Goal: Navigation & Orientation: Find specific page/section

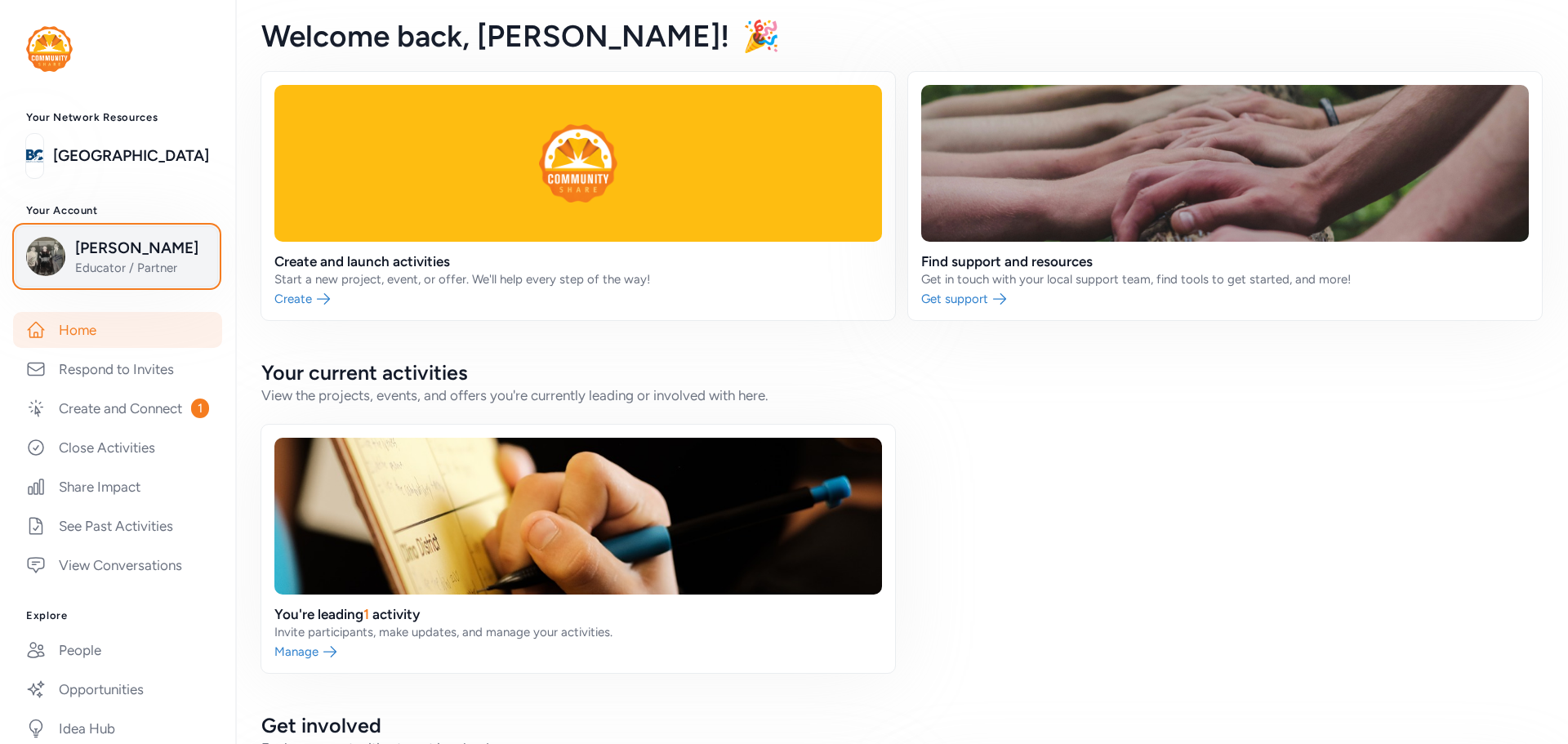
click at [114, 266] on span "Educator / Partner" at bounding box center [141, 268] width 132 height 16
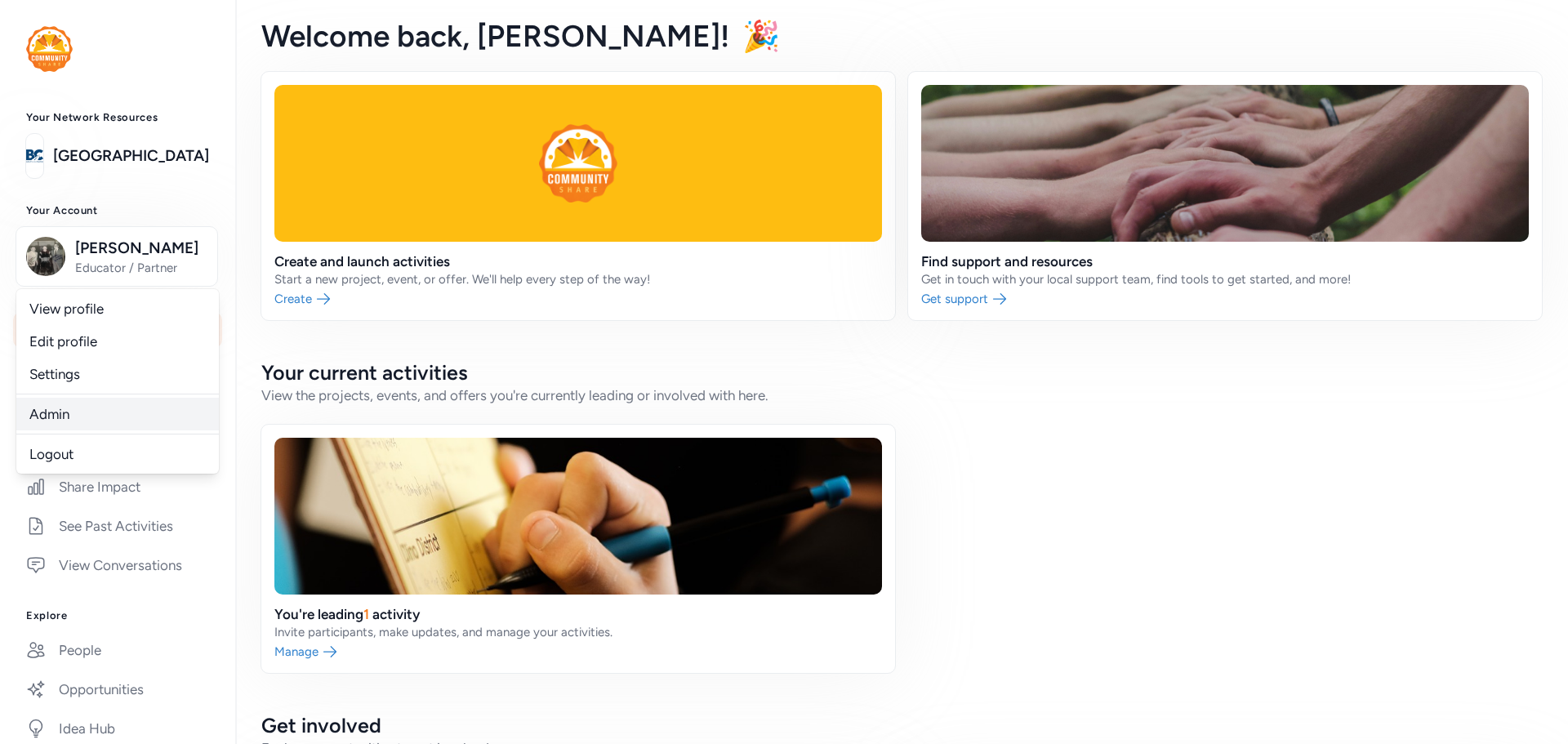
click at [58, 410] on link "Admin" at bounding box center [118, 414] width 203 height 33
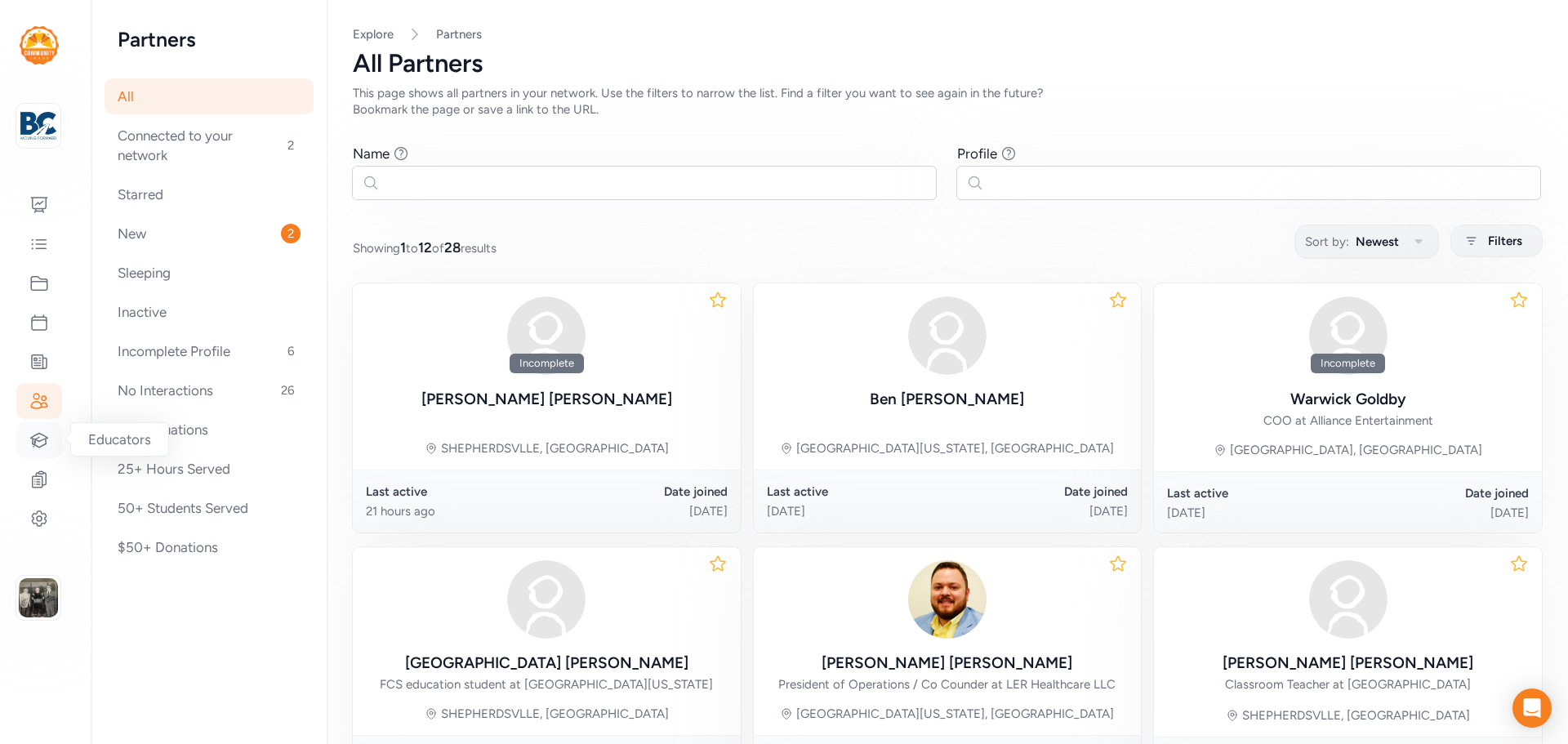
click at [51, 444] on div at bounding box center [39, 440] width 46 height 36
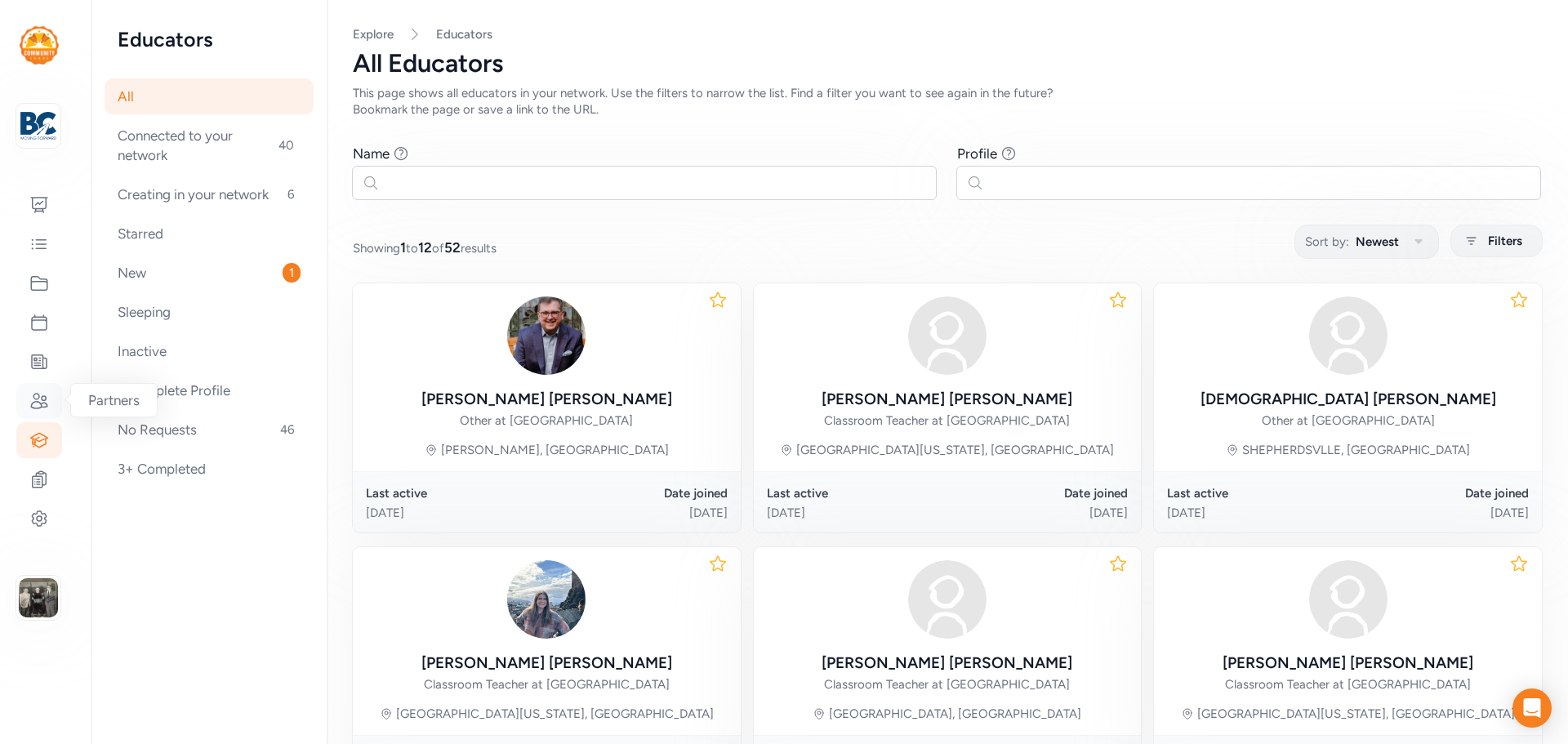
click at [46, 406] on icon at bounding box center [39, 401] width 20 height 20
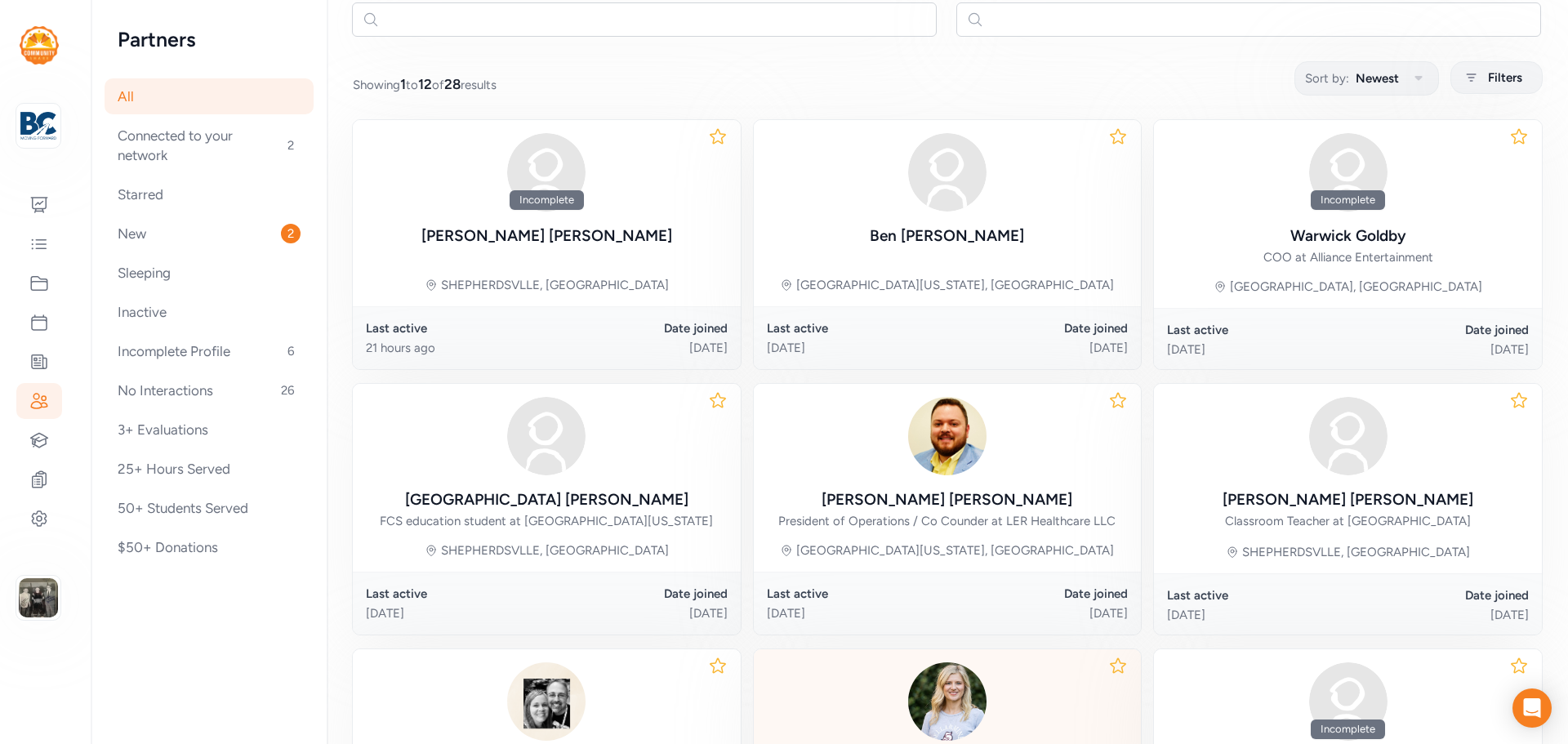
scroll to position [490, 0]
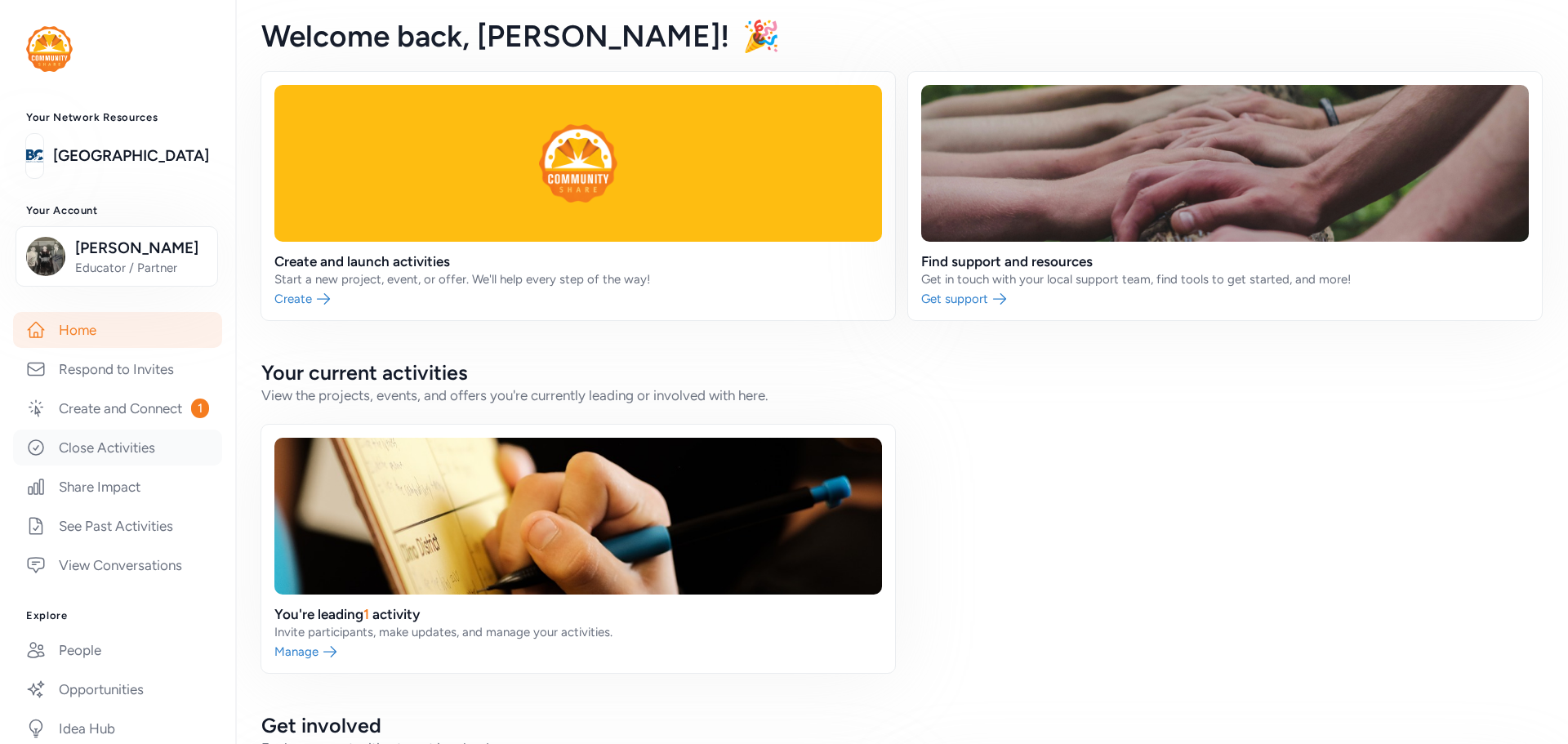
scroll to position [81, 0]
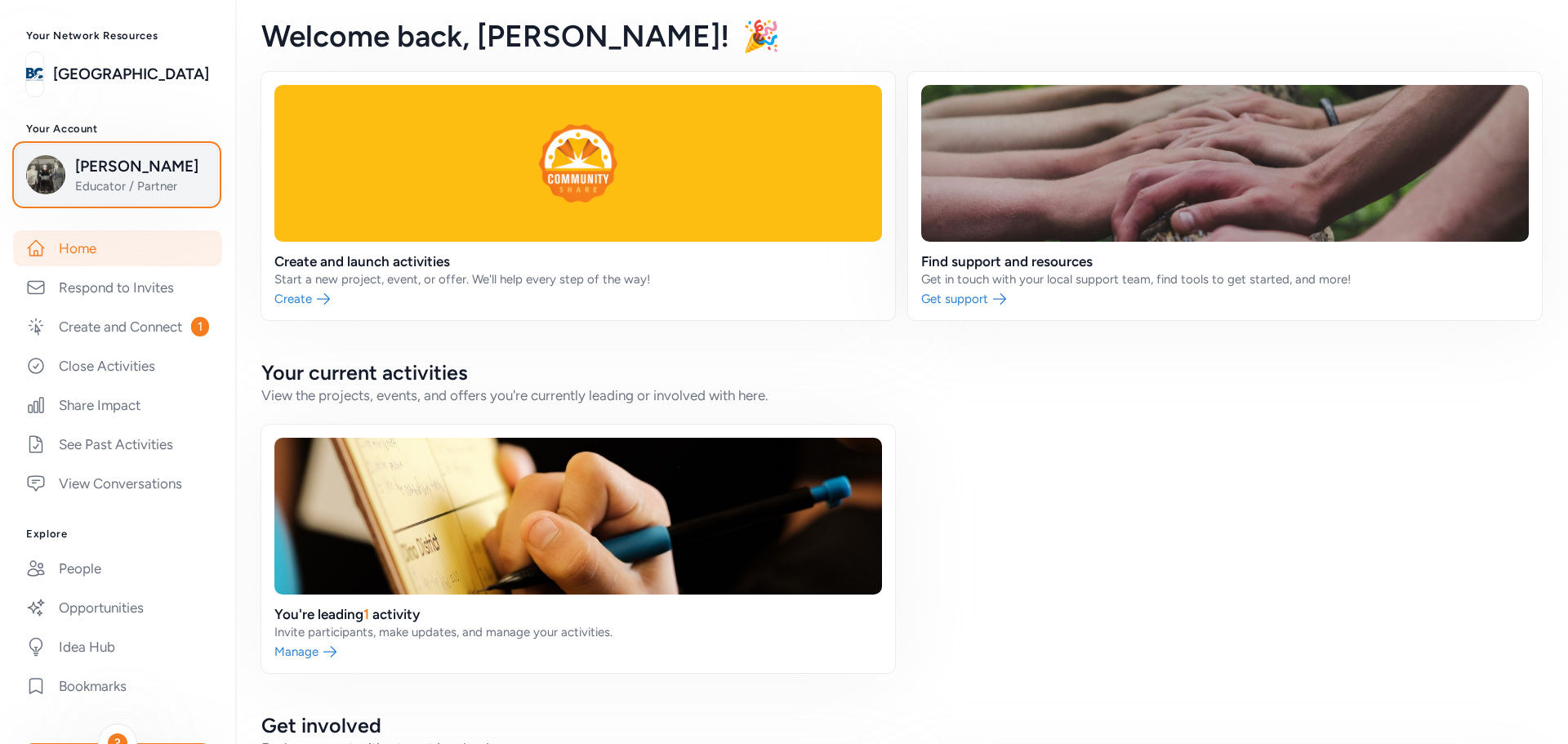
click at [113, 179] on span "Educator / Partner" at bounding box center [141, 186] width 132 height 16
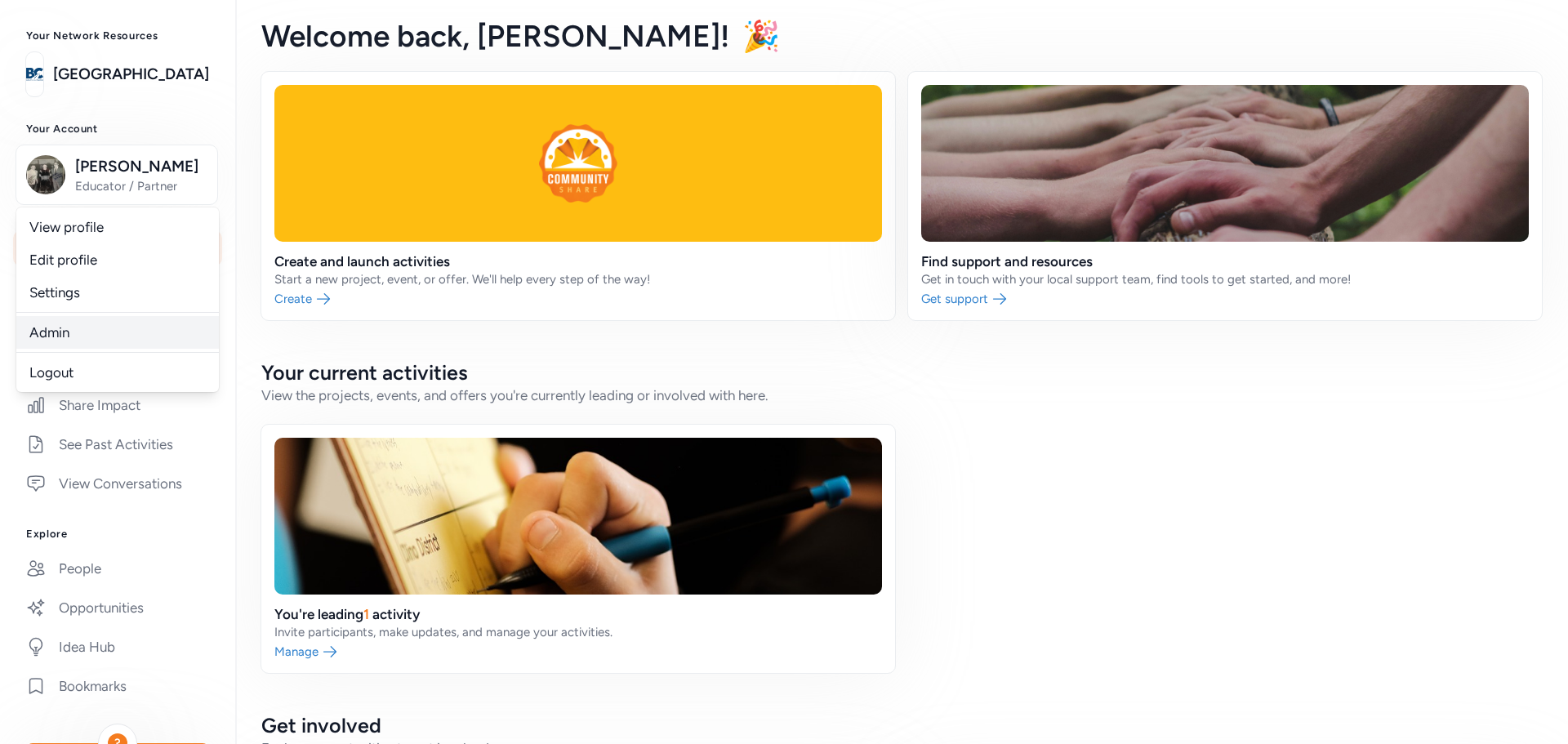
click at [64, 328] on link "Admin" at bounding box center [118, 333] width 203 height 33
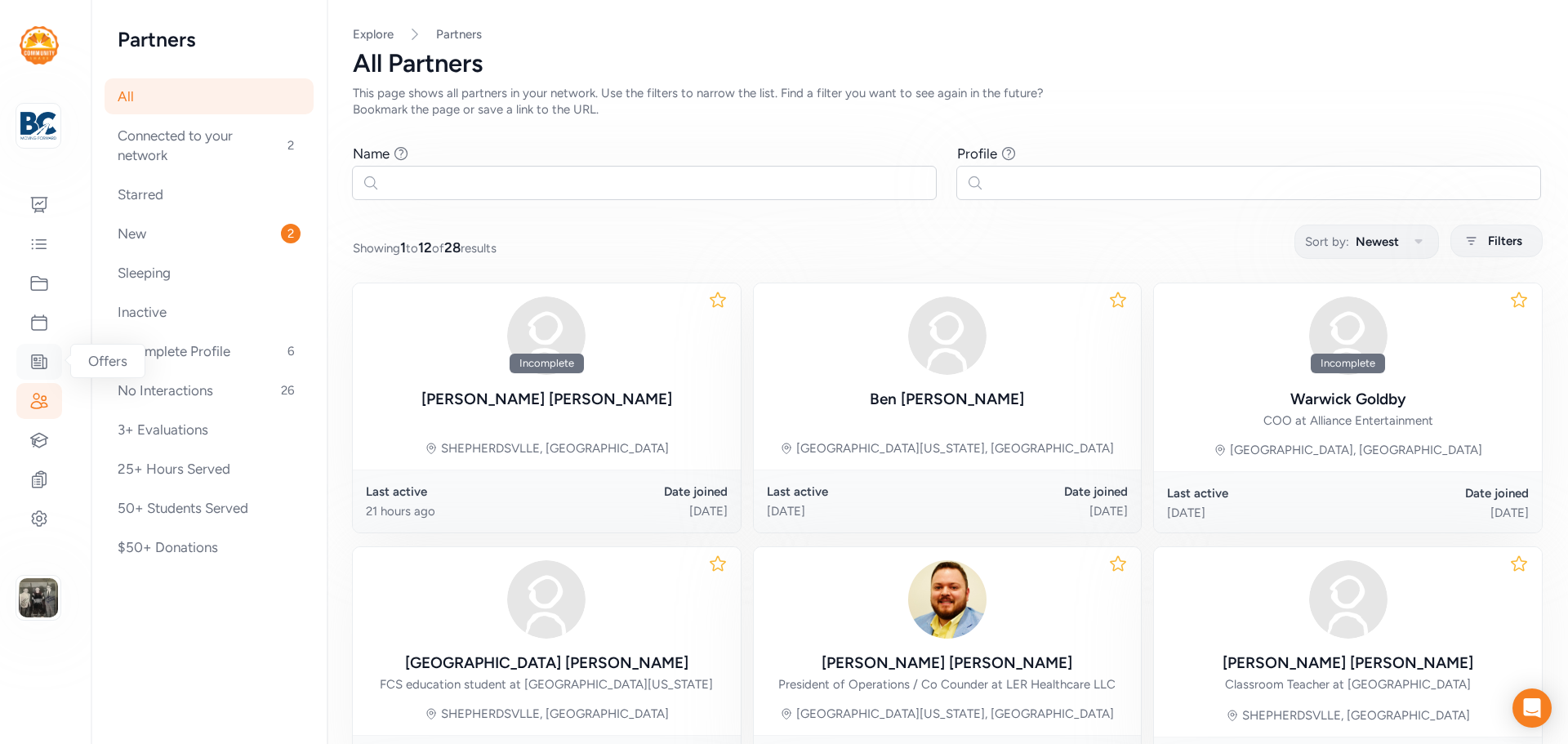
click at [40, 362] on icon at bounding box center [39, 361] width 20 height 20
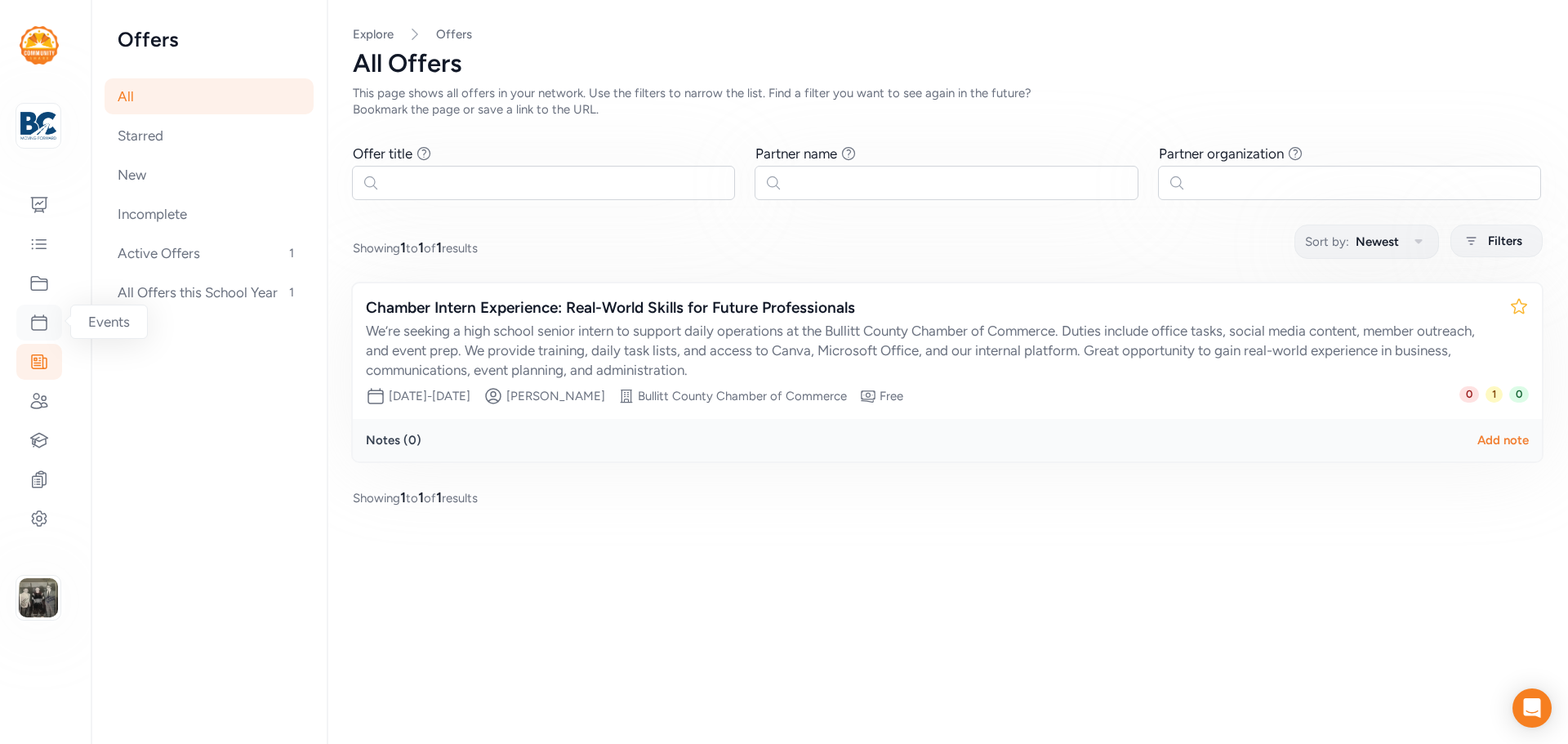
click at [45, 326] on icon at bounding box center [39, 322] width 20 height 20
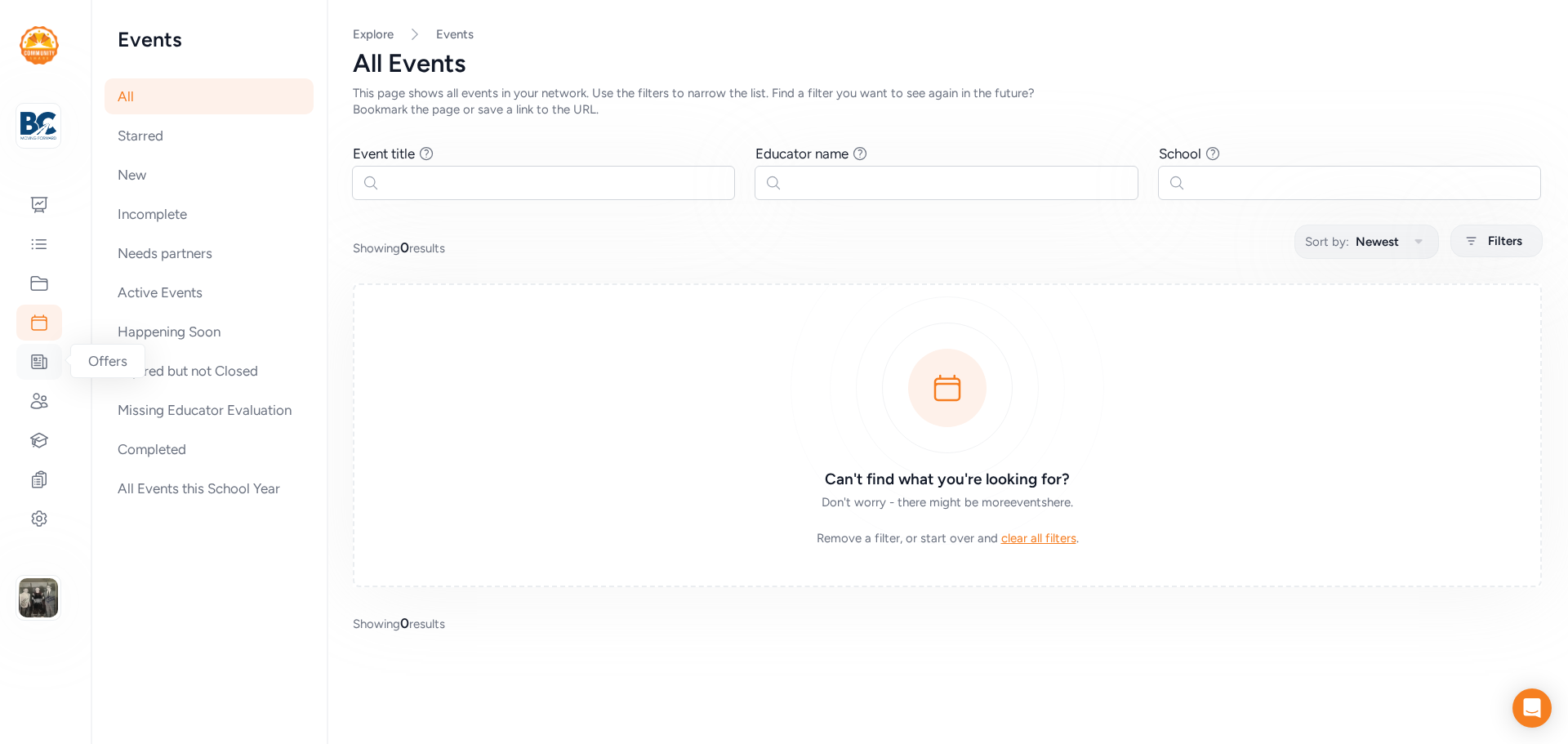
click at [40, 358] on icon at bounding box center [39, 362] width 15 height 14
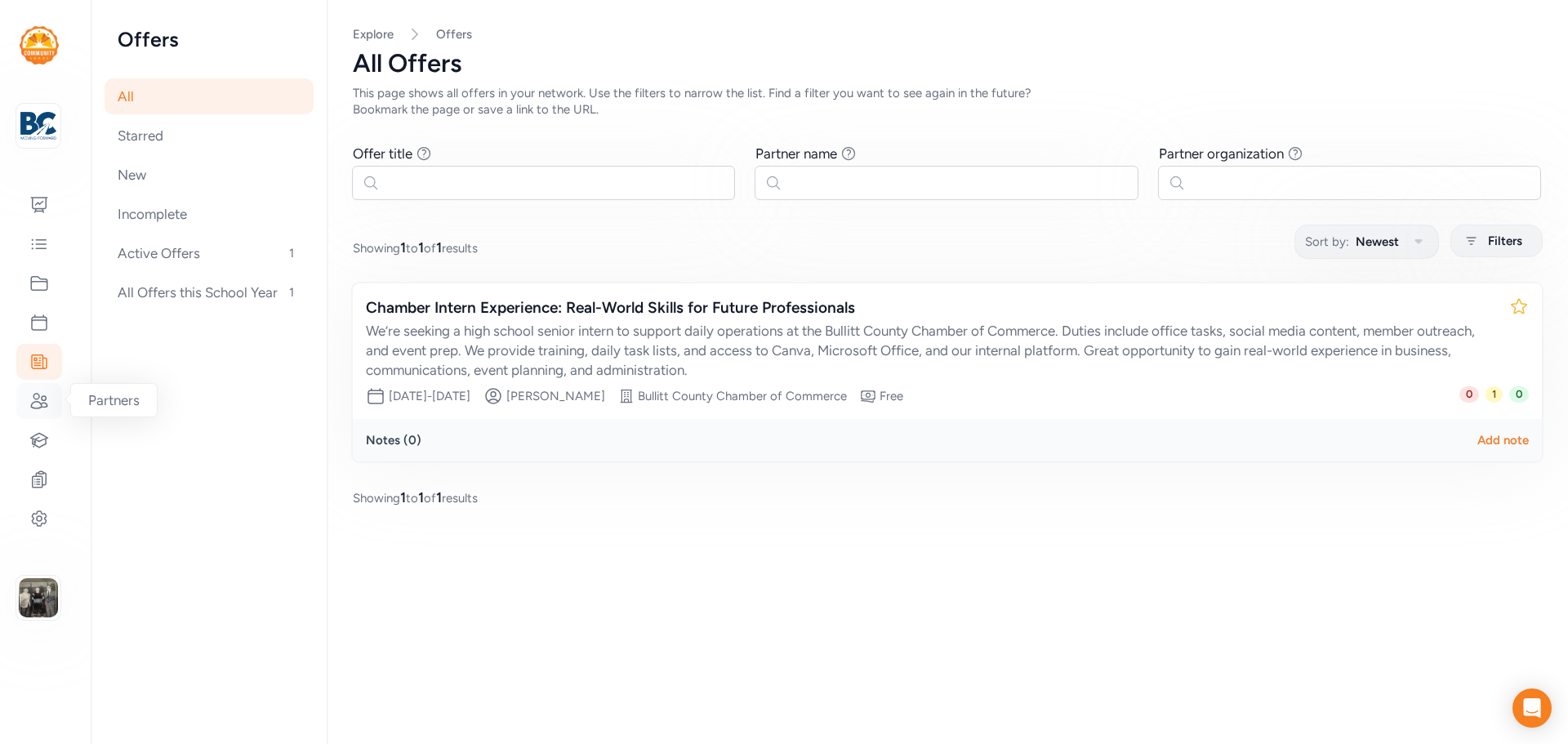
click at [42, 412] on div at bounding box center [39, 400] width 46 height 36
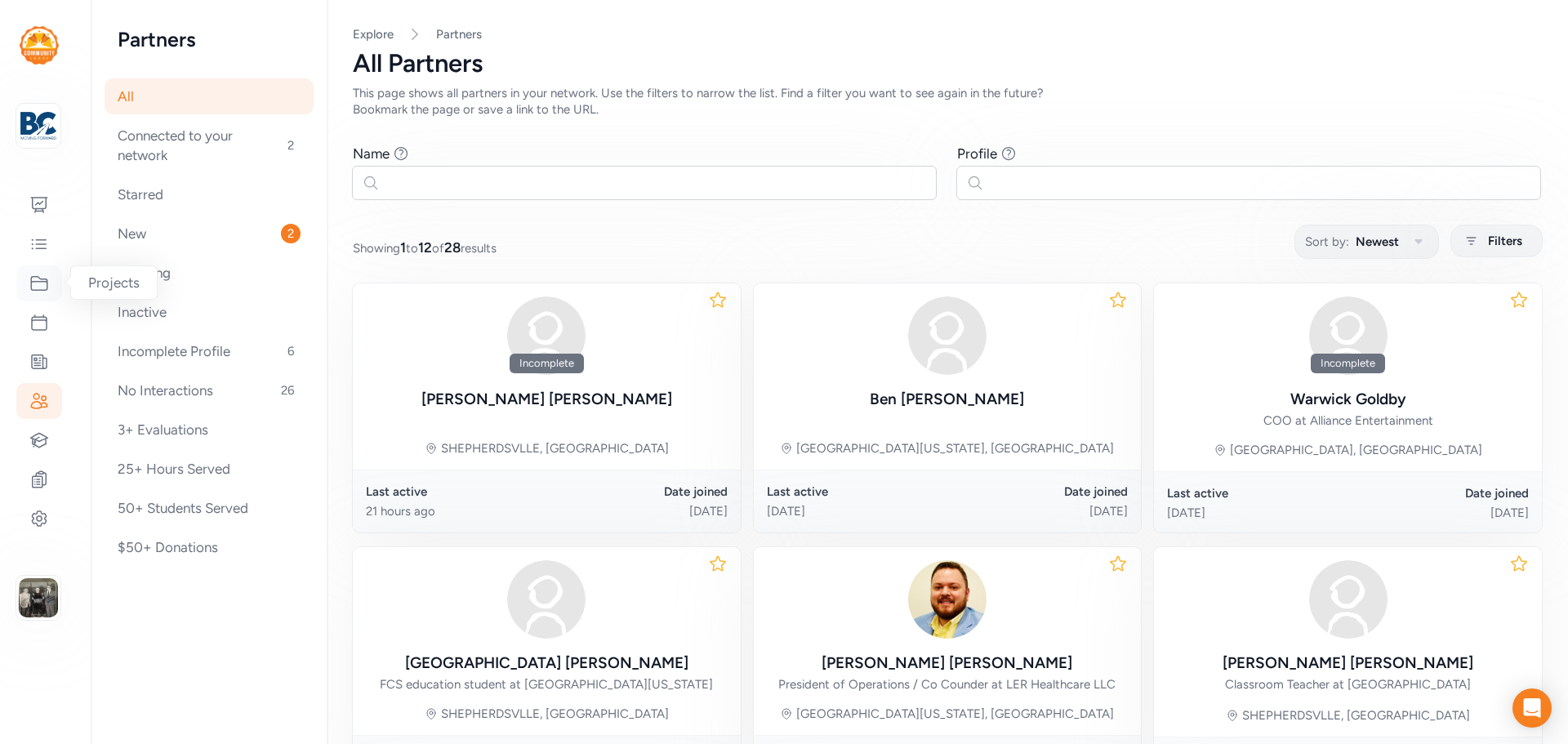
click at [40, 280] on icon at bounding box center [39, 283] width 20 height 20
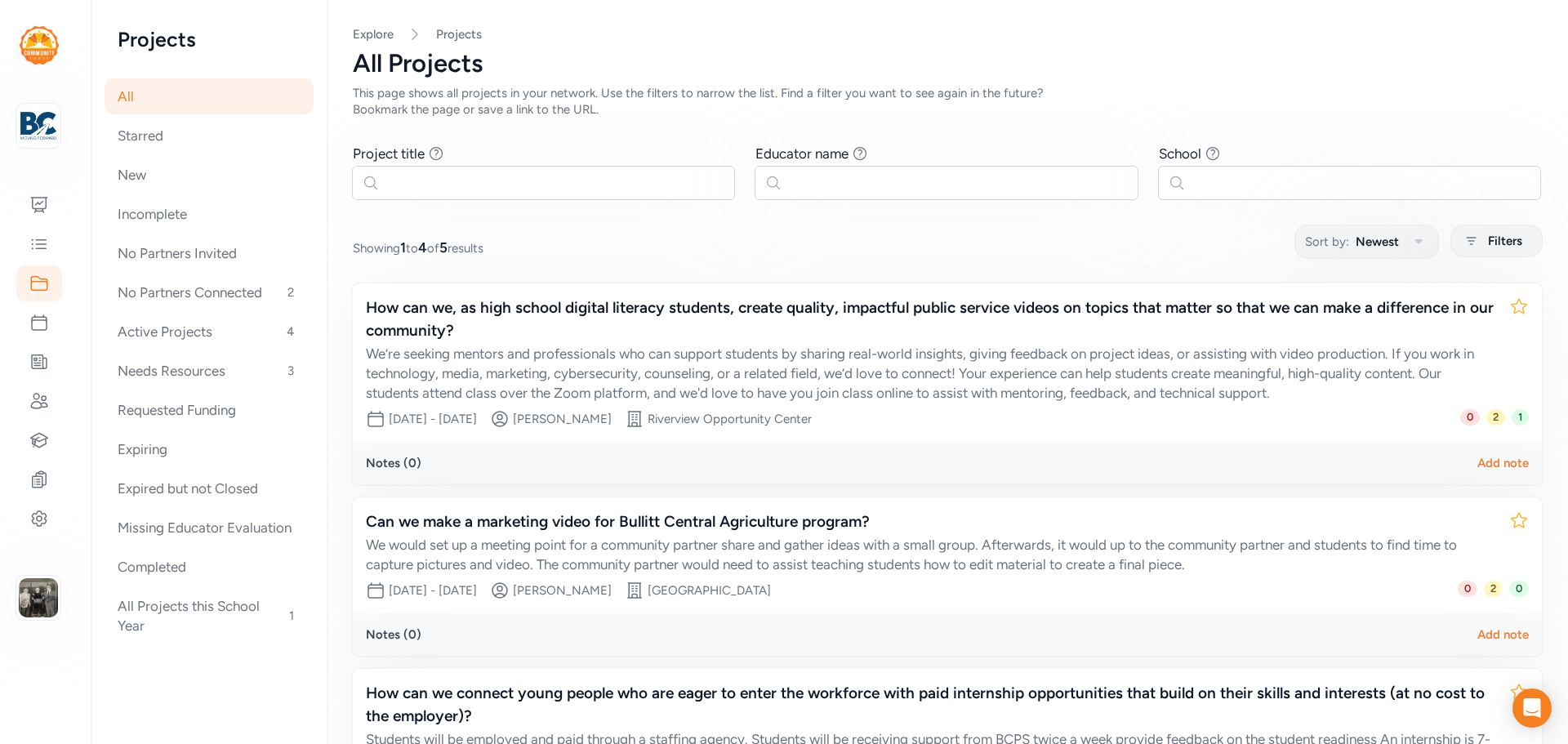
click at [142, 96] on div "All" at bounding box center [209, 96] width 209 height 36
